Goal: Task Accomplishment & Management: Manage account settings

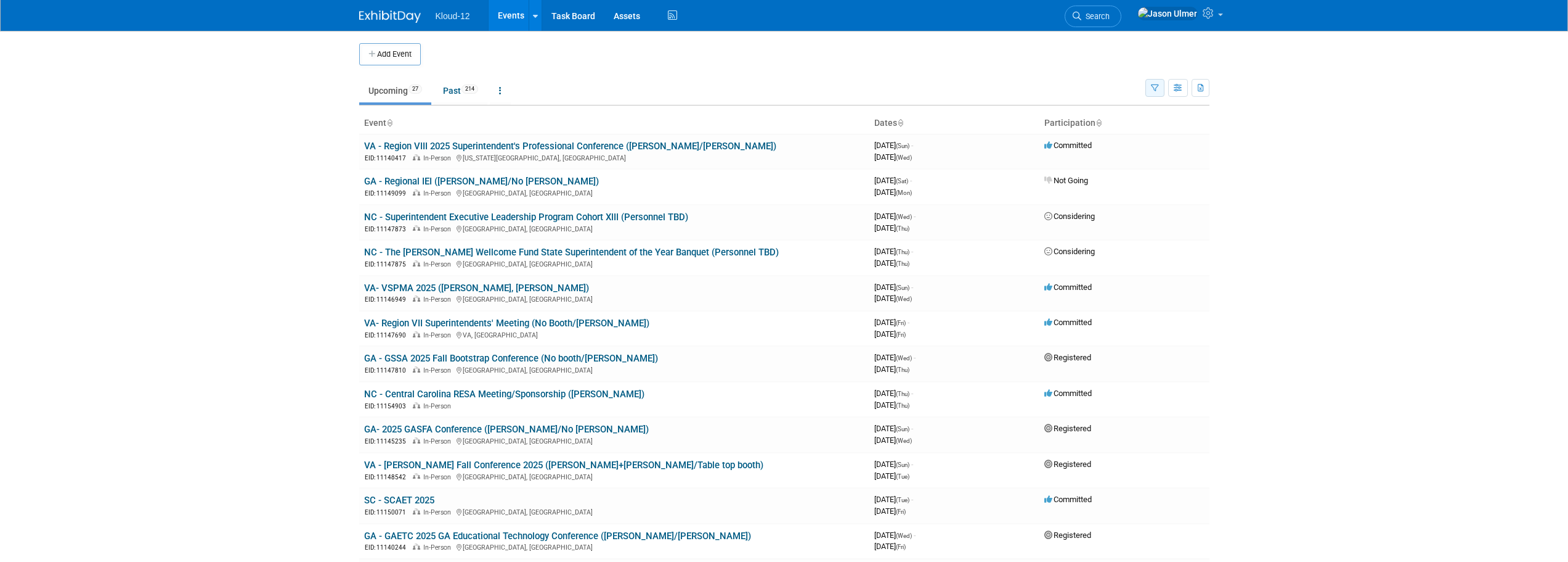
click at [1157, 89] on icon "button" at bounding box center [1155, 88] width 8 height 8
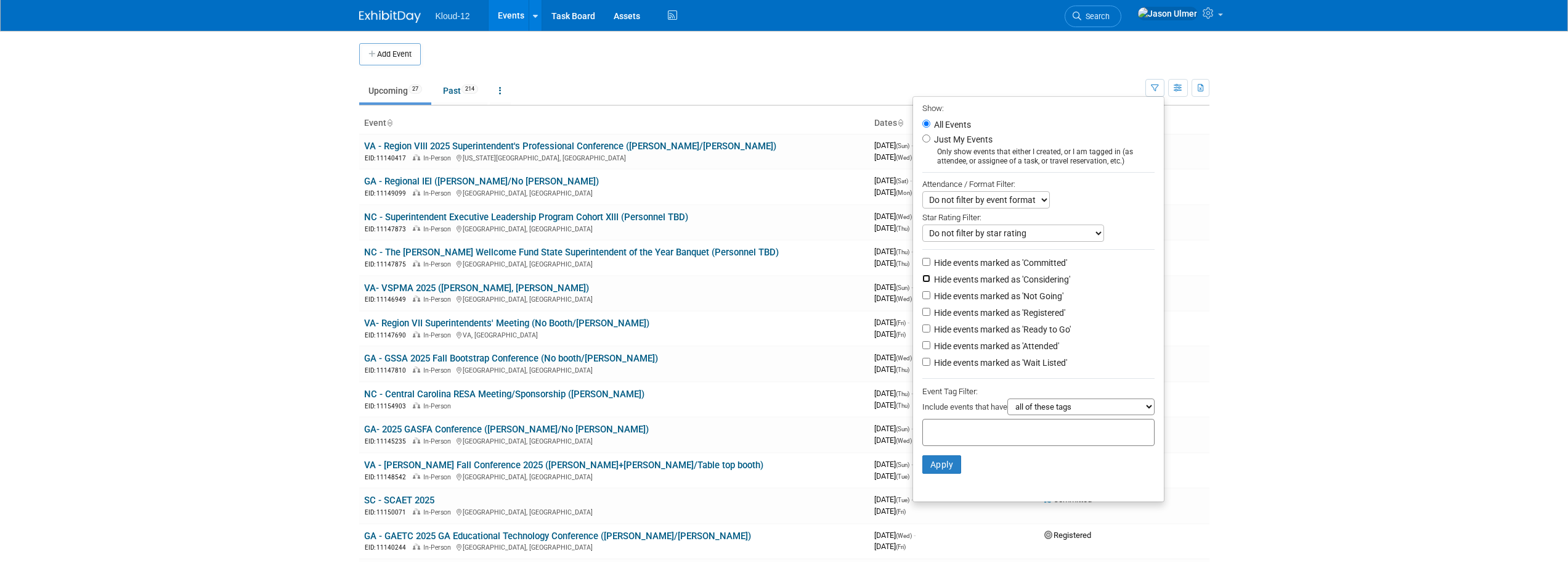
click at [922, 279] on input "Hide events marked as 'Considering'" at bounding box center [926, 278] width 8 height 8
checkbox input "true"
click at [922, 297] on input "Hide events marked as 'Not Going'" at bounding box center [926, 295] width 8 height 8
checkbox input "true"
click at [922, 314] on input "Hide events marked as 'Registered'" at bounding box center [926, 311] width 8 height 8
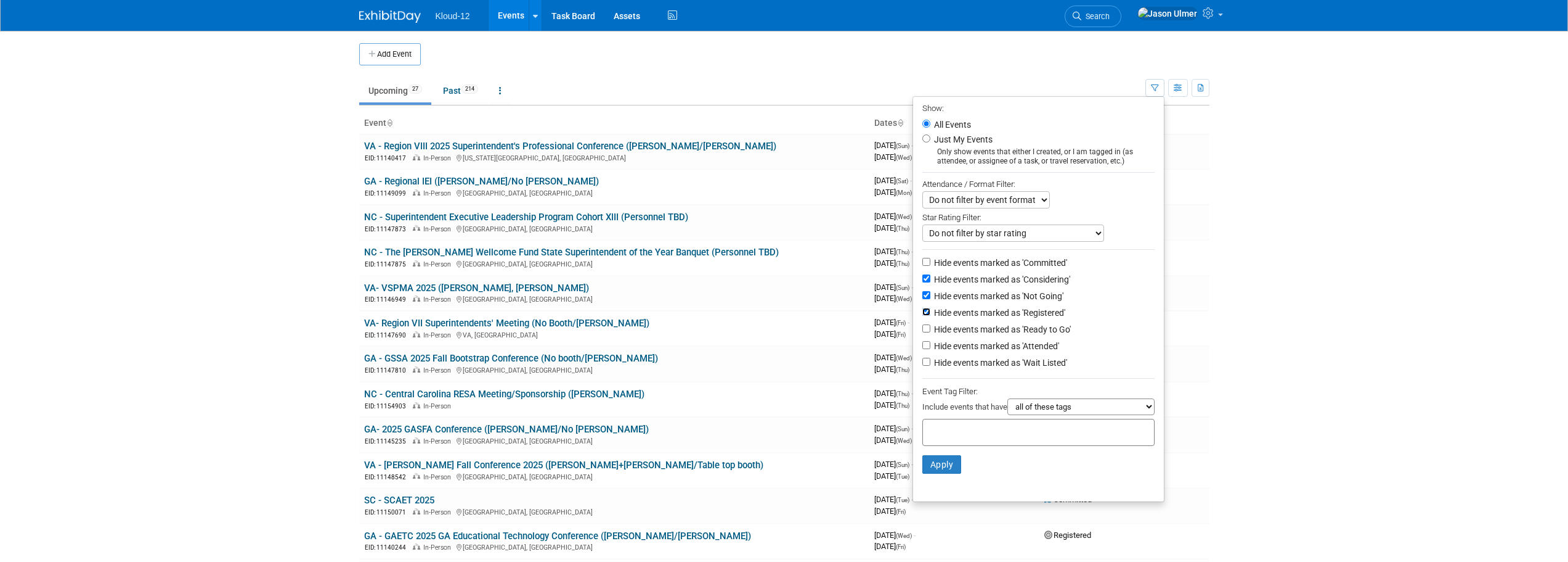
click at [922, 316] on input "Hide events marked as 'Registered'" at bounding box center [926, 311] width 8 height 8
checkbox input "false"
click at [914, 364] on li "Hide events marked as 'Wait Listed'" at bounding box center [1039, 363] width 250 height 17
click at [922, 365] on input "Hide events marked as 'Wait Listed'" at bounding box center [926, 362] width 8 height 8
checkbox input "true"
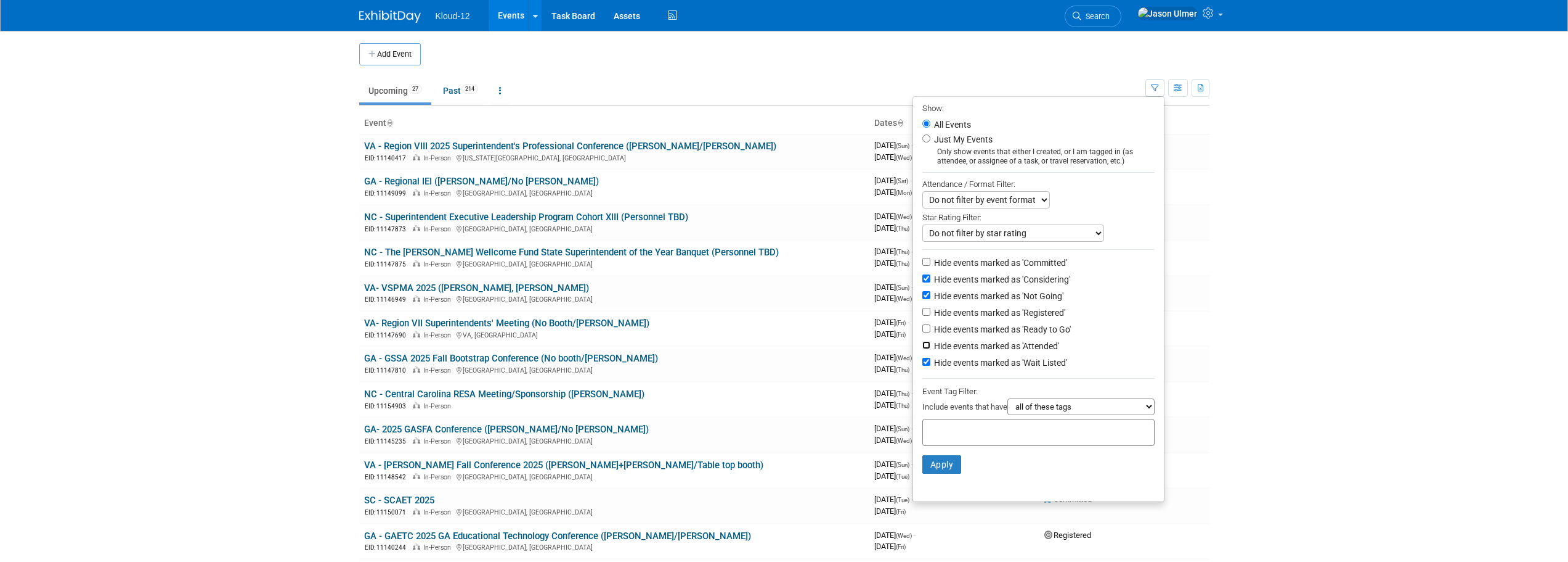
click at [922, 349] on input "Hide events marked as 'Attended'" at bounding box center [926, 345] width 8 height 8
checkbox input "true"
click at [922, 366] on input "Hide events marked as 'Wait Listed'" at bounding box center [926, 362] width 8 height 8
checkbox input "false"
click at [922, 349] on input "Hide events marked as 'Attended'" at bounding box center [926, 345] width 8 height 8
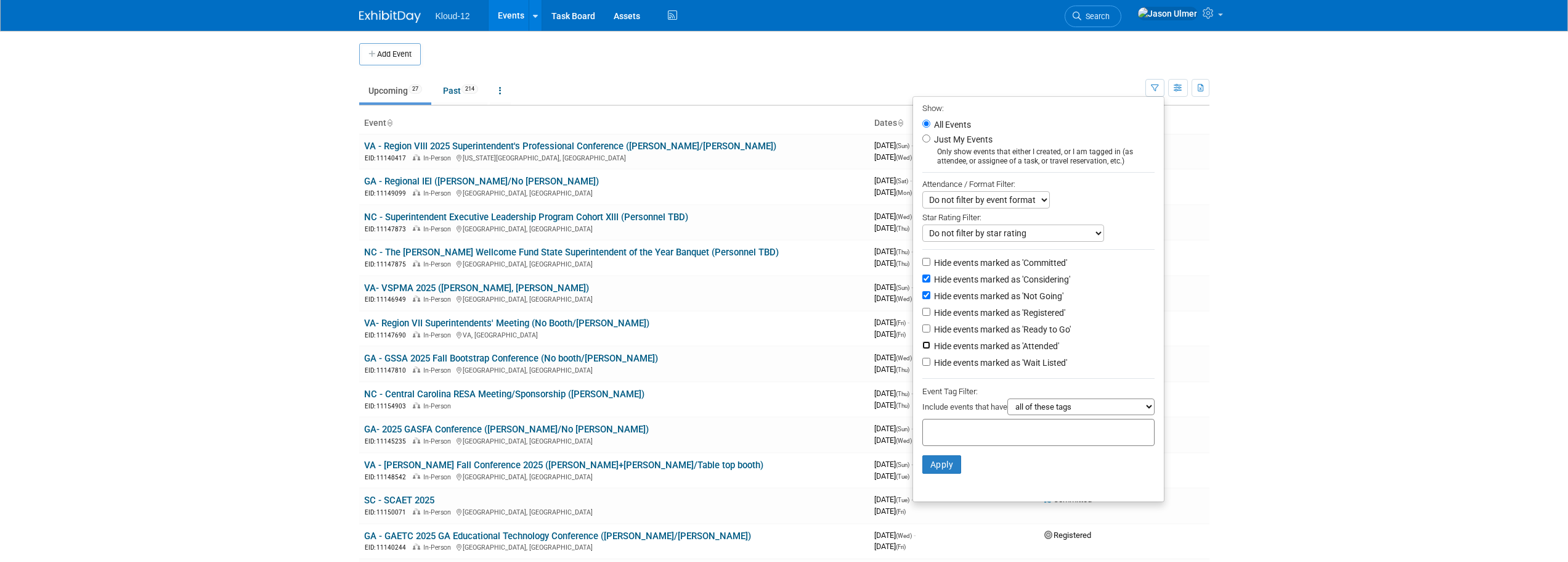
click at [922, 349] on input "Hide events marked as 'Attended'" at bounding box center [926, 345] width 8 height 8
checkbox input "true"
click at [922, 366] on input "Hide events marked as 'Wait Listed'" at bounding box center [926, 362] width 8 height 8
checkbox input "true"
click at [935, 472] on button "Apply" at bounding box center [942, 463] width 39 height 18
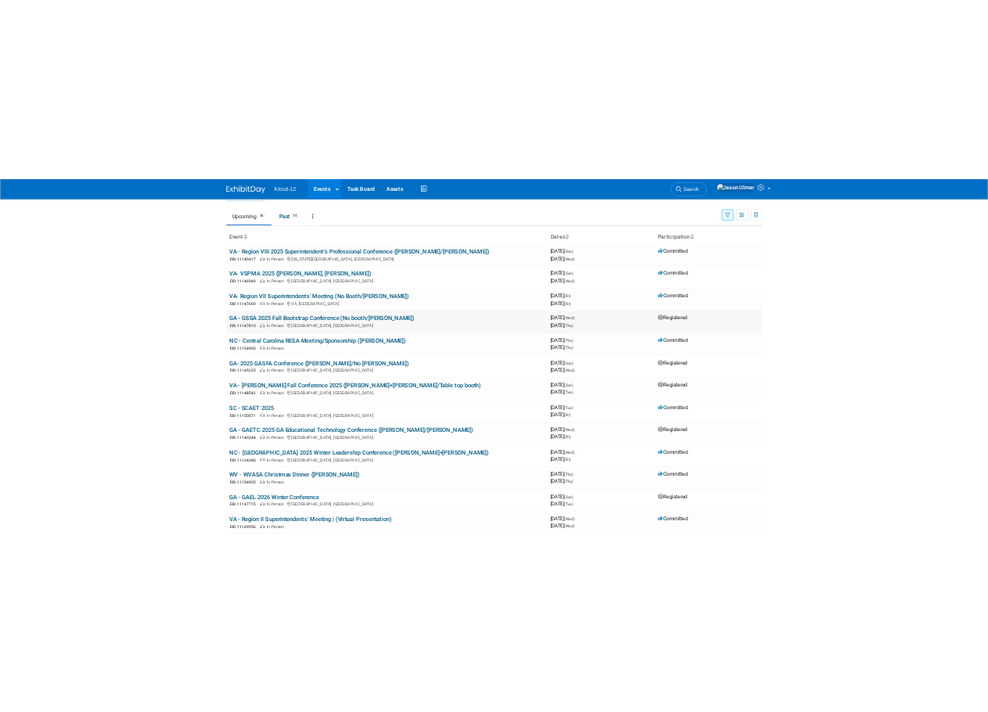
scroll to position [78, 0]
